Goal: Transaction & Acquisition: Register for event/course

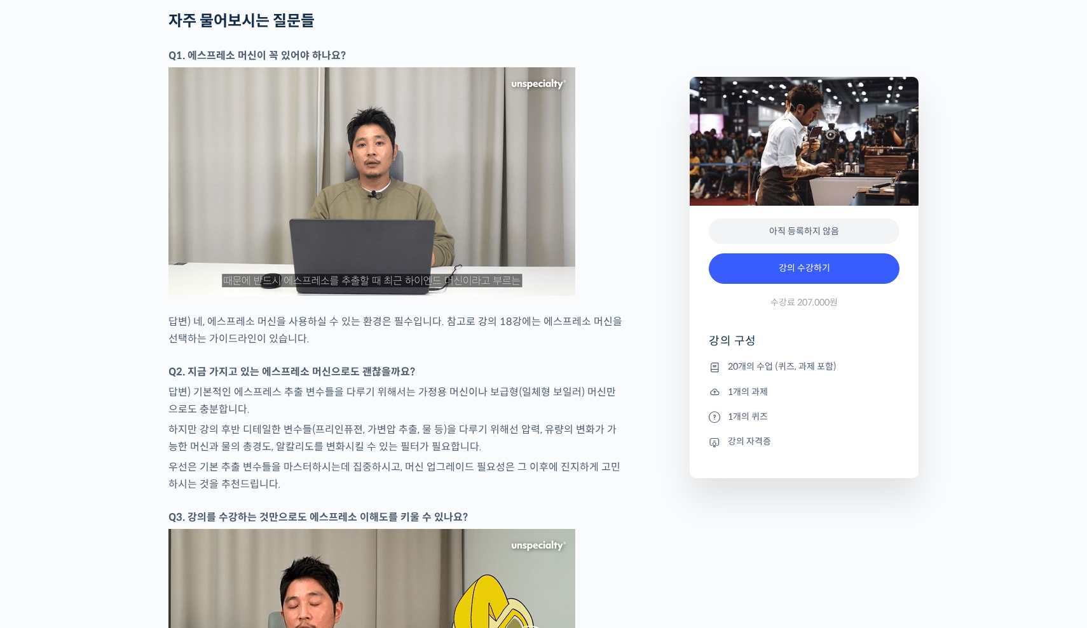
scroll to position [5763, 0]
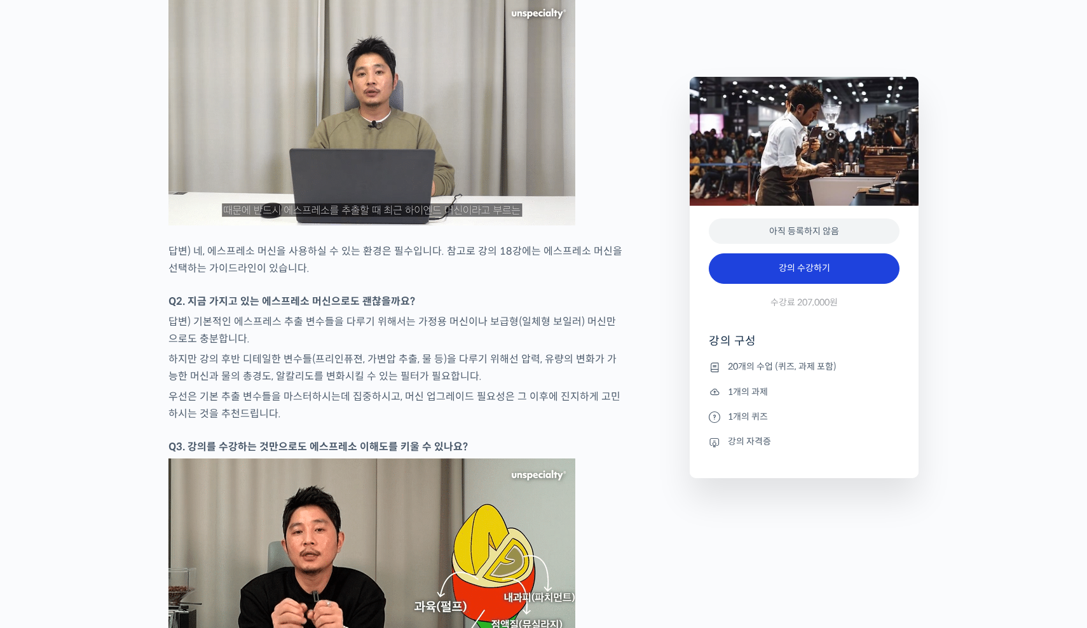
click at [813, 264] on link "강의 수강하기" at bounding box center [804, 269] width 191 height 31
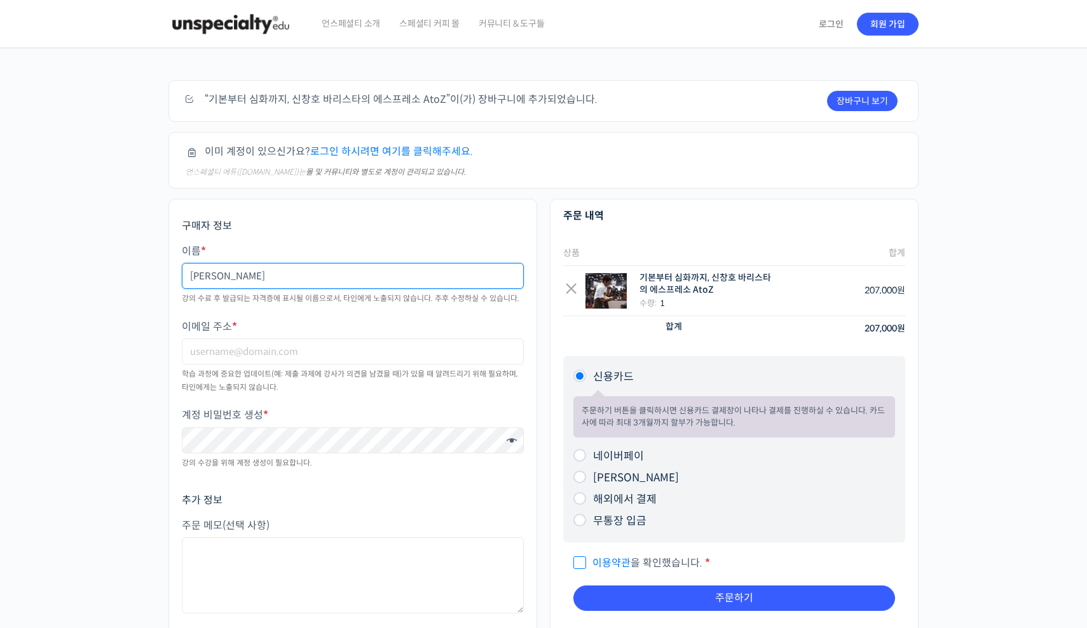
type input "[PERSON_NAME]"
type input "기"
type input "[PERSON_NAME]"
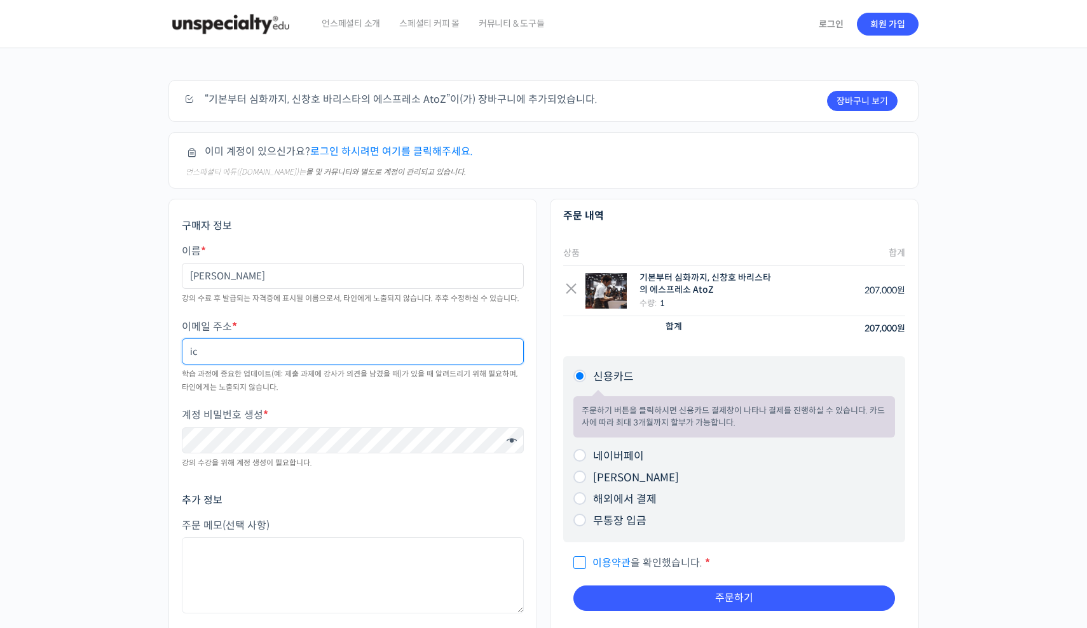
type input "icr"
type input "[EMAIL_ADDRESS][DOMAIN_NAME]"
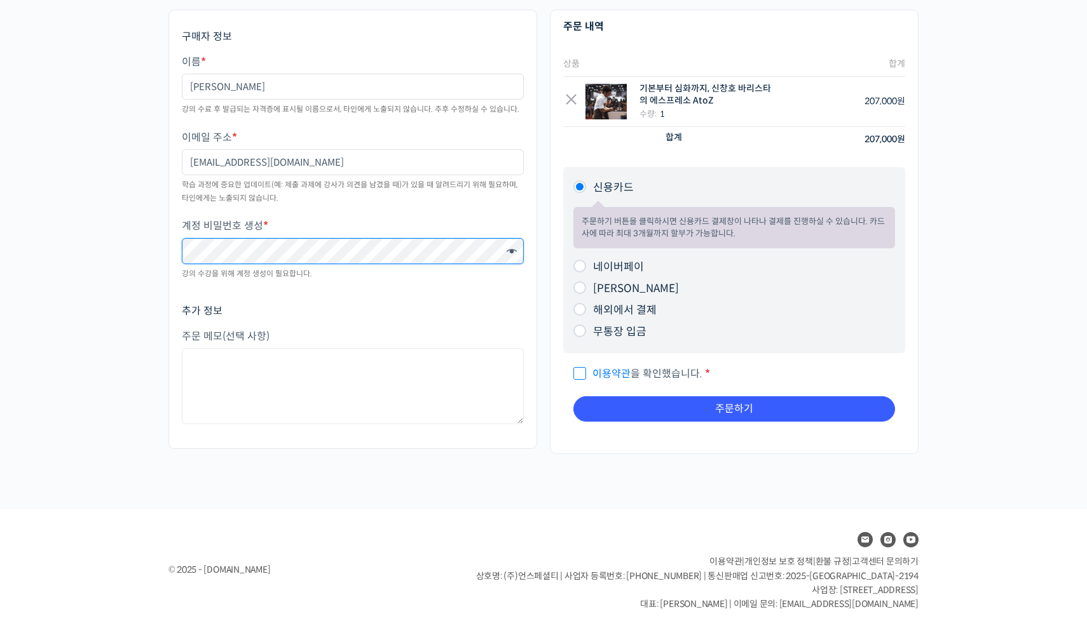
scroll to position [189, 0]
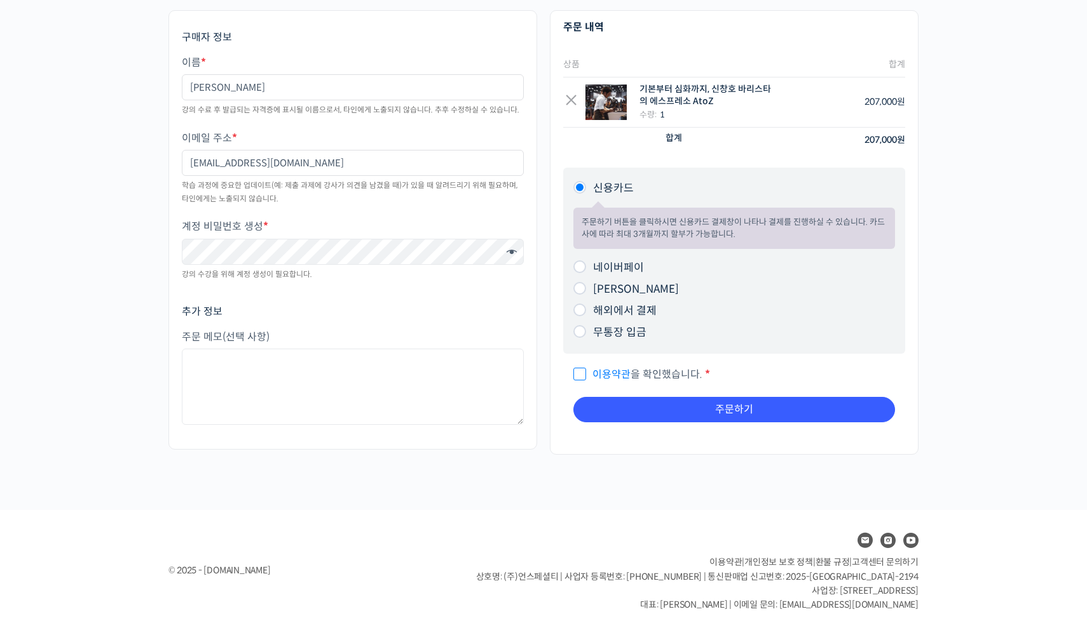
click at [597, 372] on link "이용약관" at bounding box center [611, 374] width 38 height 13
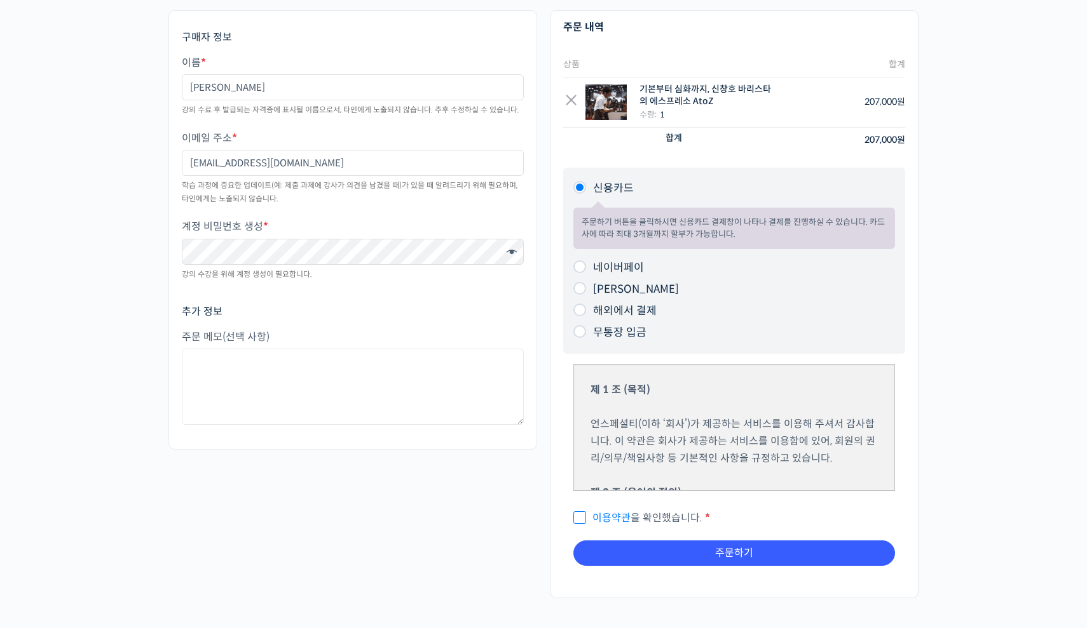
scroll to position [184, 0]
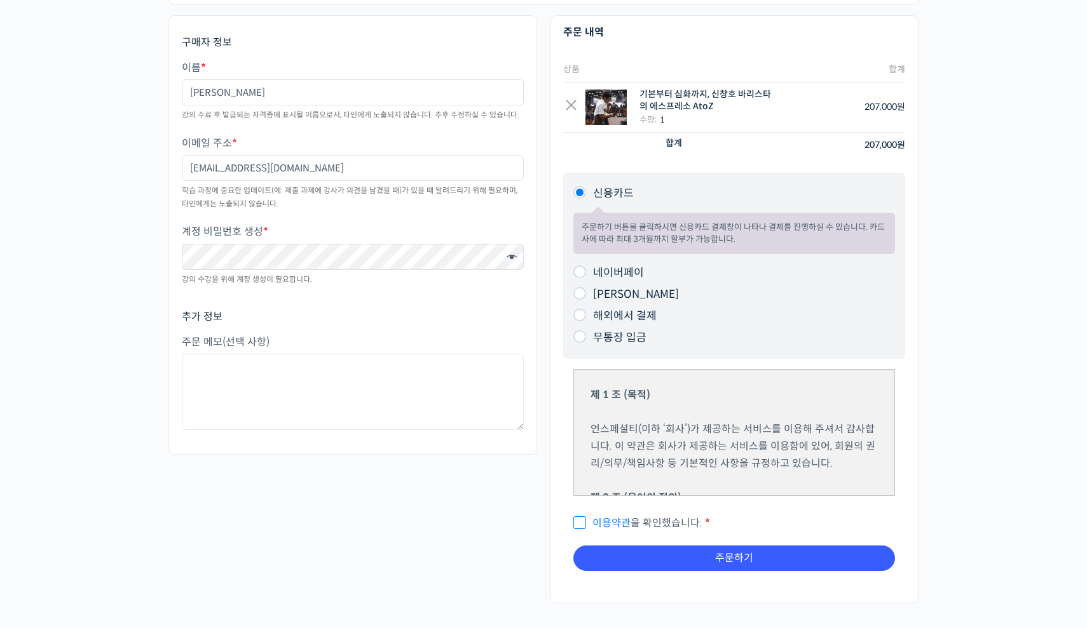
click at [580, 517] on input "이용약관 을 확인했습니다. *" at bounding box center [577, 517] width 8 height 8
checkbox input "true"
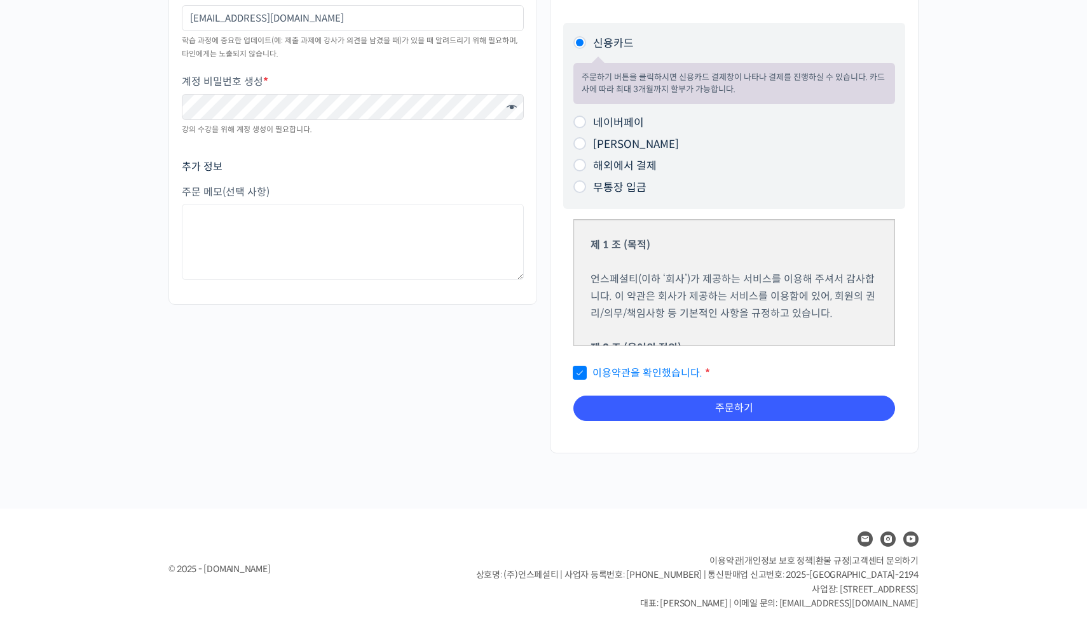
scroll to position [332, 0]
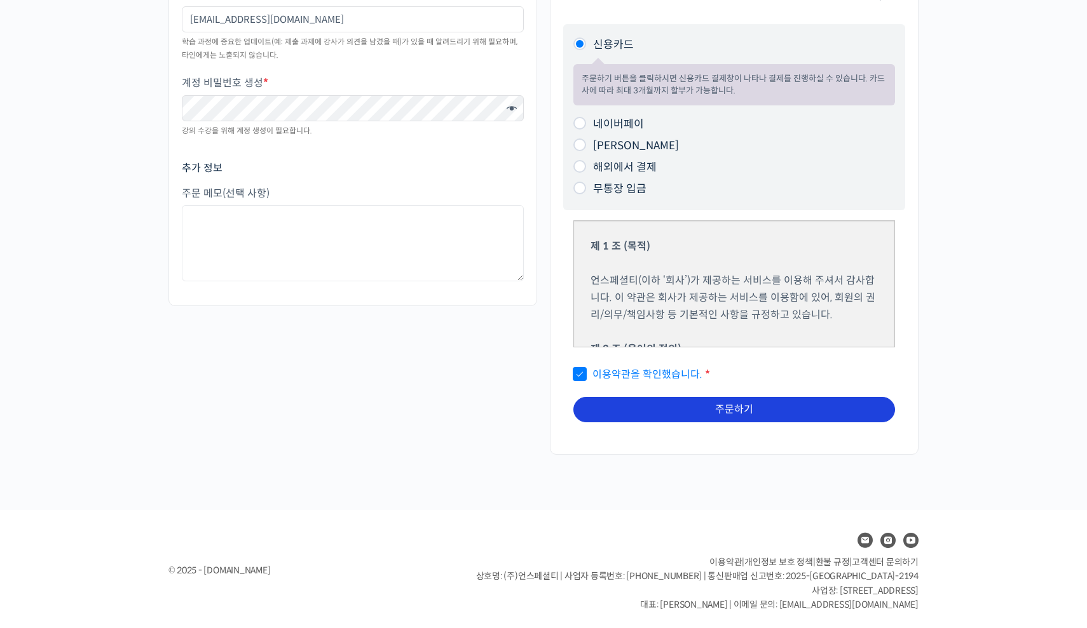
click at [738, 401] on button "주문하기" at bounding box center [734, 409] width 322 height 25
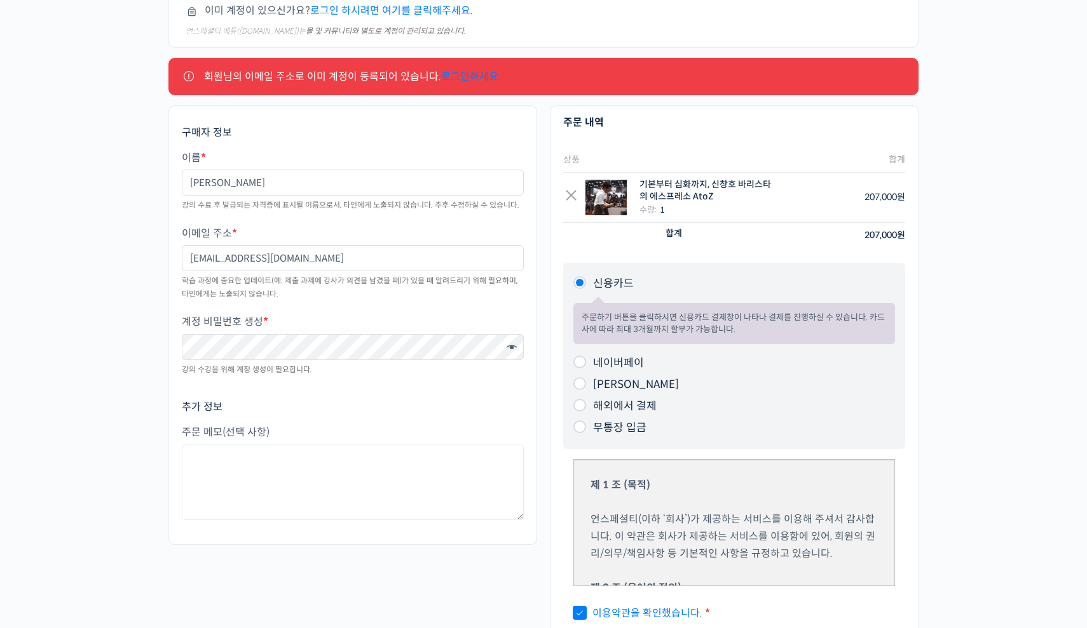
scroll to position [135, 0]
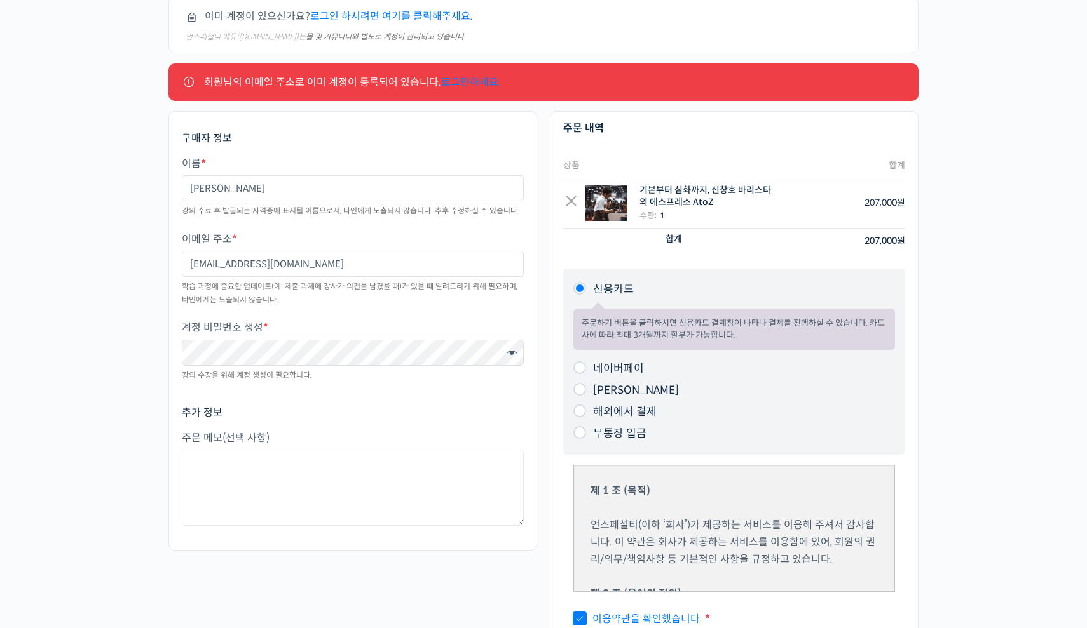
click at [445, 83] on link "로그인하세요." at bounding box center [471, 82] width 60 height 13
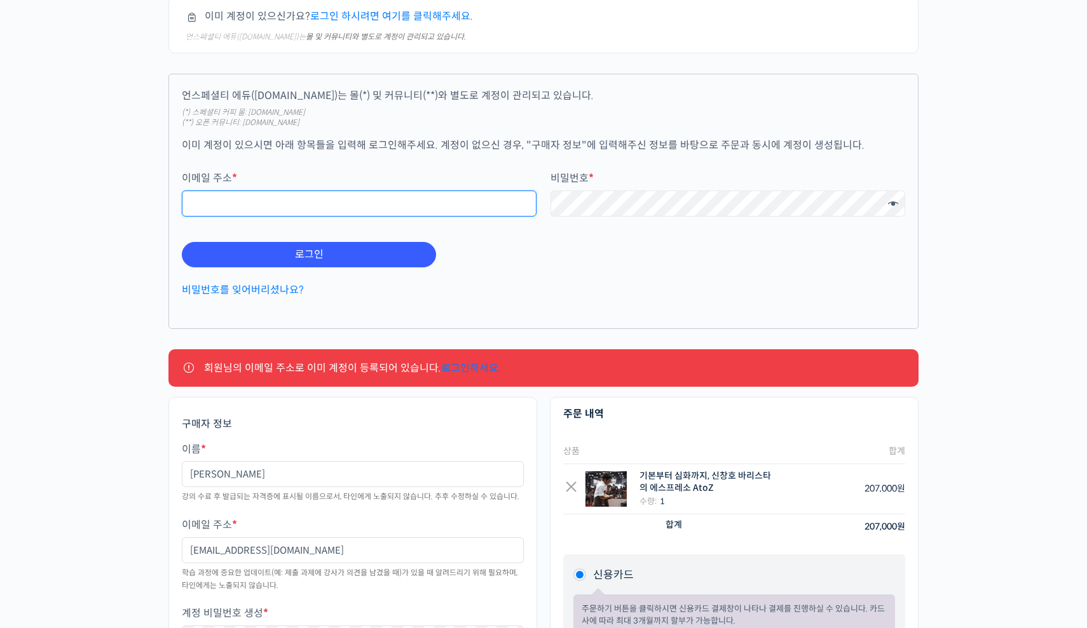
type input "[EMAIL_ADDRESS][DOMAIN_NAME]"
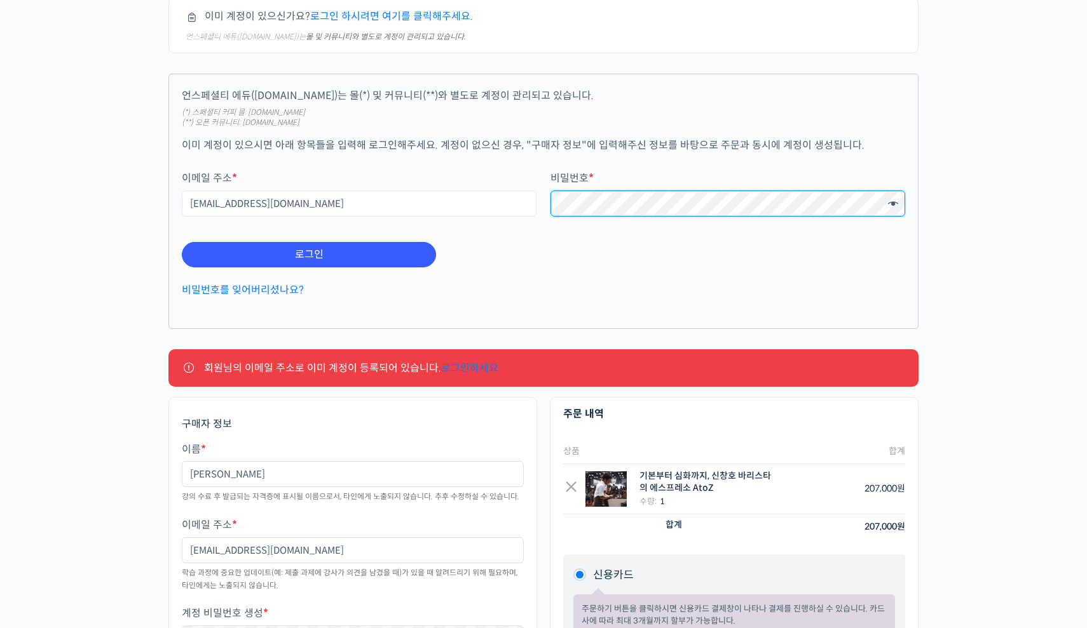
click at [309, 254] on button "로그인" at bounding box center [309, 254] width 254 height 25
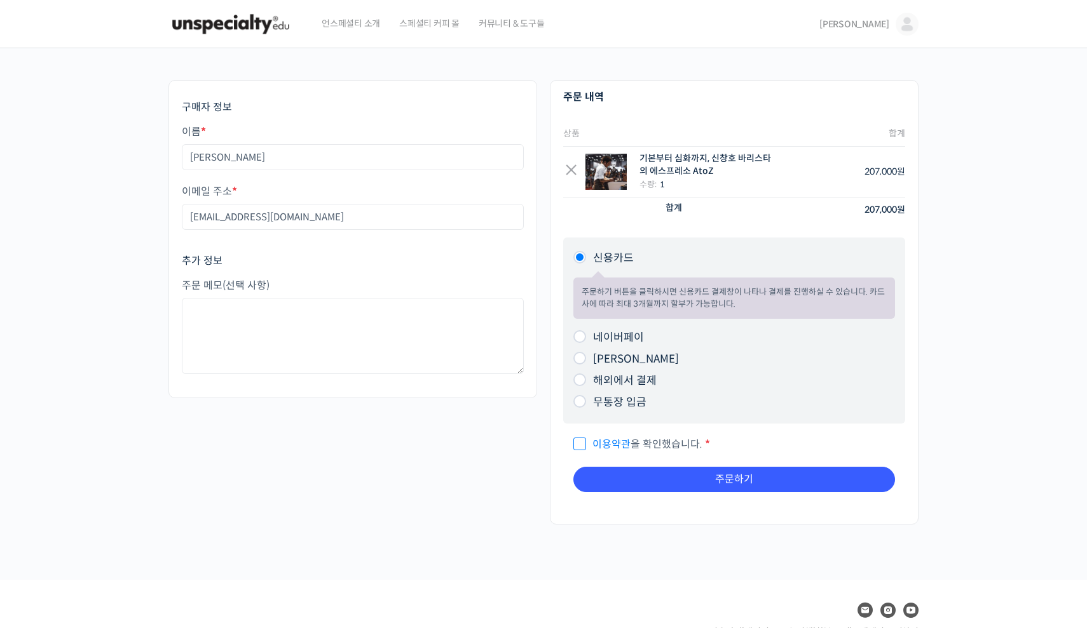
click at [584, 440] on span "이용약관 을 확인했습니다." at bounding box center [637, 444] width 129 height 13
click at [581, 440] on input "이용약관 을 확인했습니다. *" at bounding box center [577, 439] width 8 height 8
checkbox input "true"
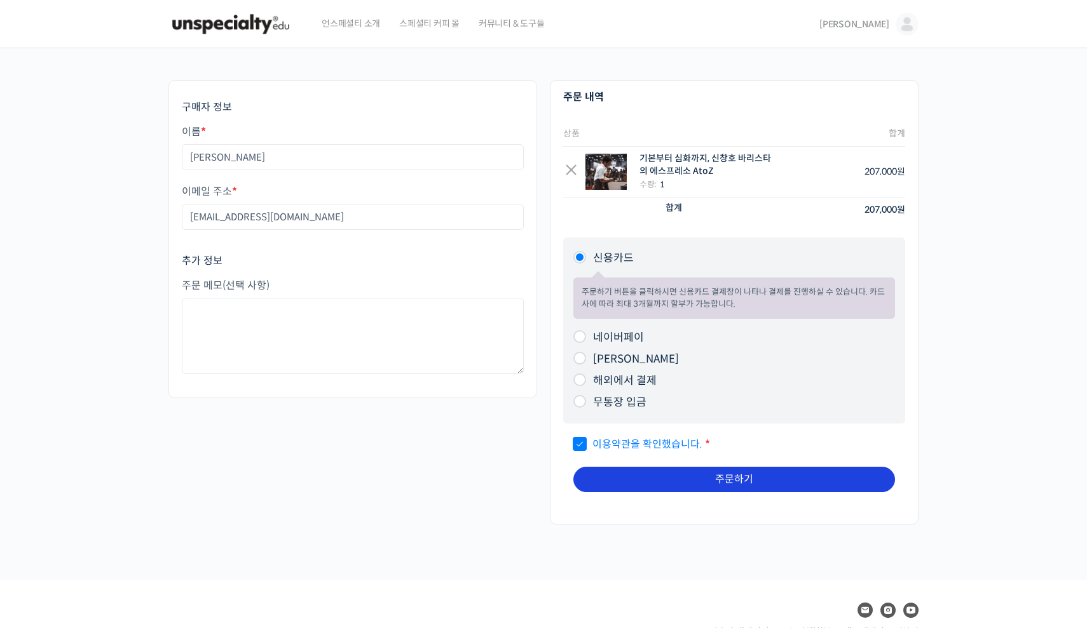
click at [608, 476] on button "주문하기" at bounding box center [734, 479] width 322 height 25
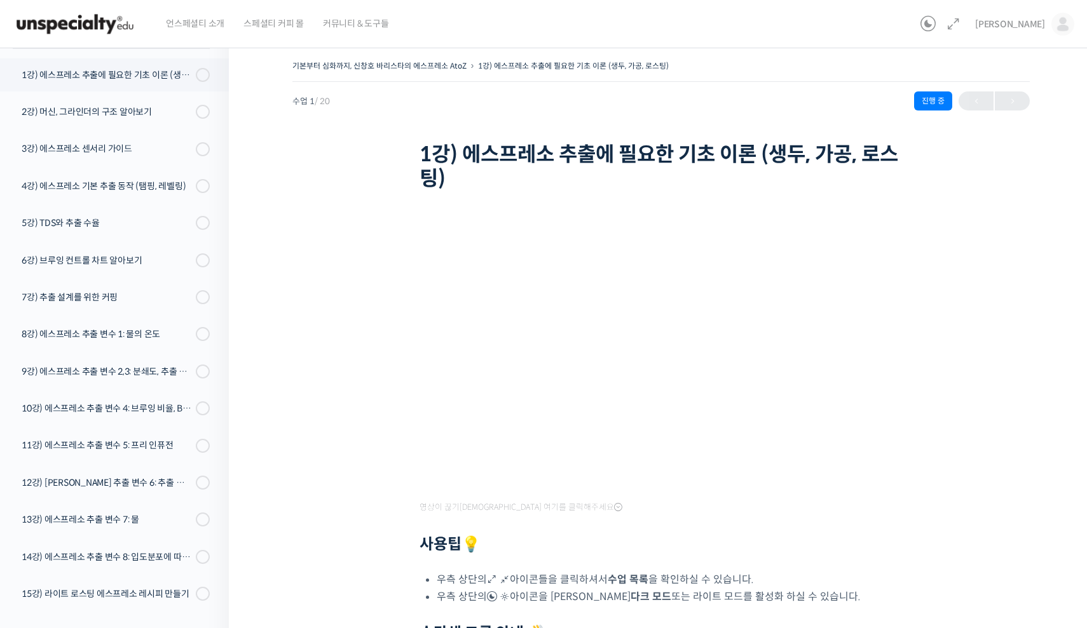
scroll to position [161, 0]
